Goal: Navigation & Orientation: Find specific page/section

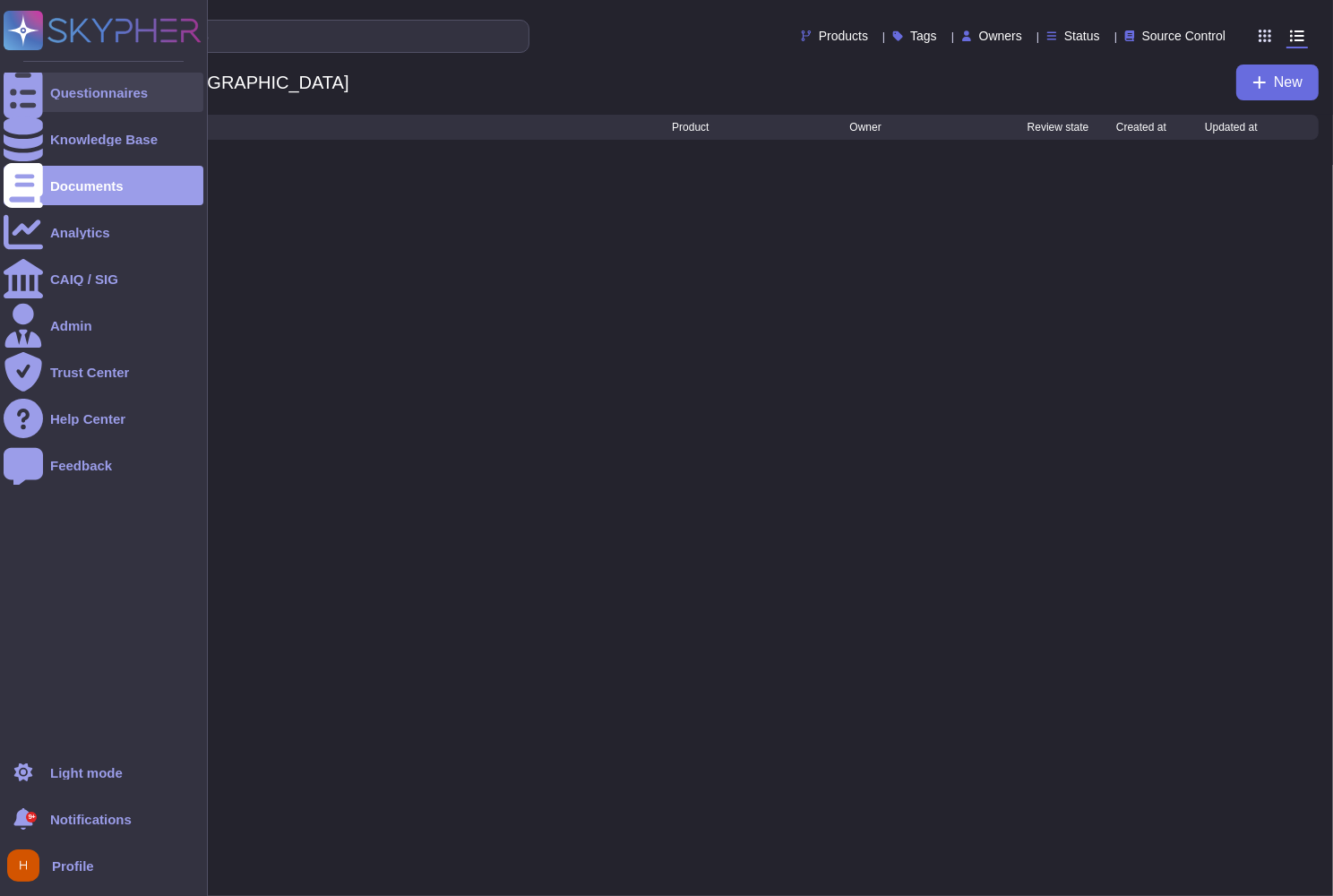
click at [77, 95] on div "Questionnaires" at bounding box center [99, 93] width 97 height 13
